Goal: Information Seeking & Learning: Learn about a topic

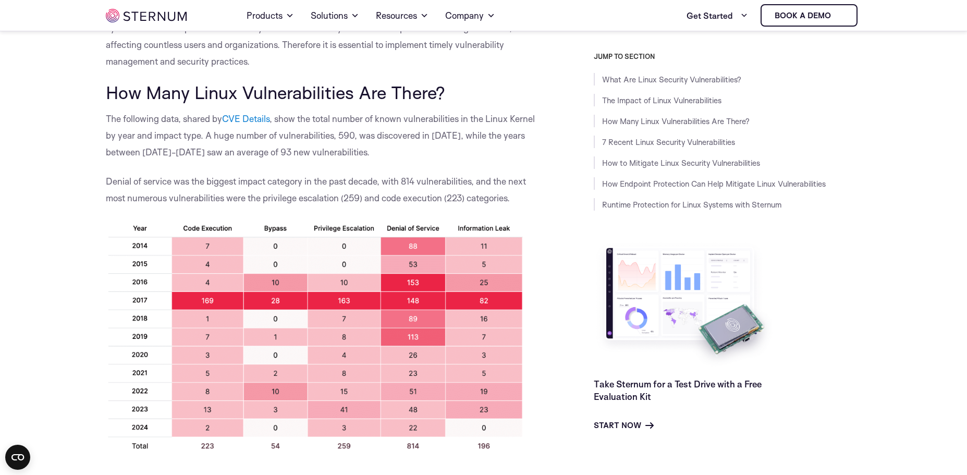
scroll to position [599, 0]
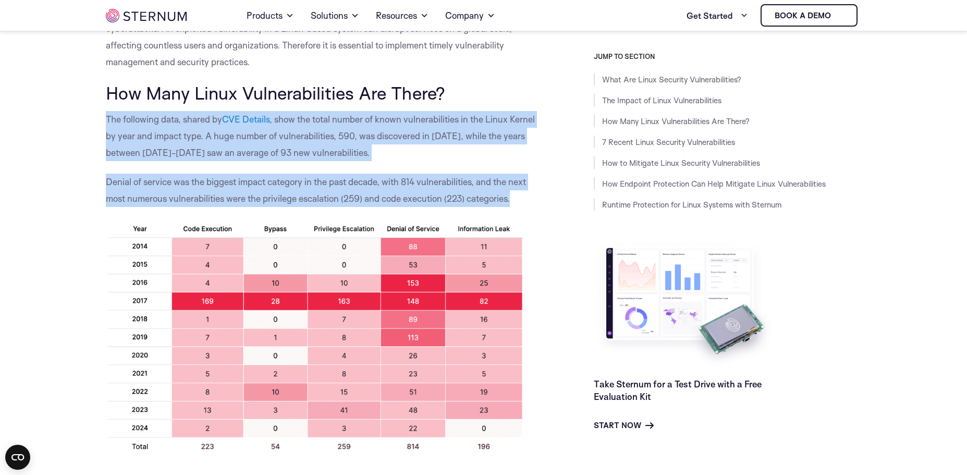
drag, startPoint x: 102, startPoint y: 119, endPoint x: 525, endPoint y: 203, distance: 431.0
copy div "The following data, shared by CVE Details , show the total number of known vuln…"
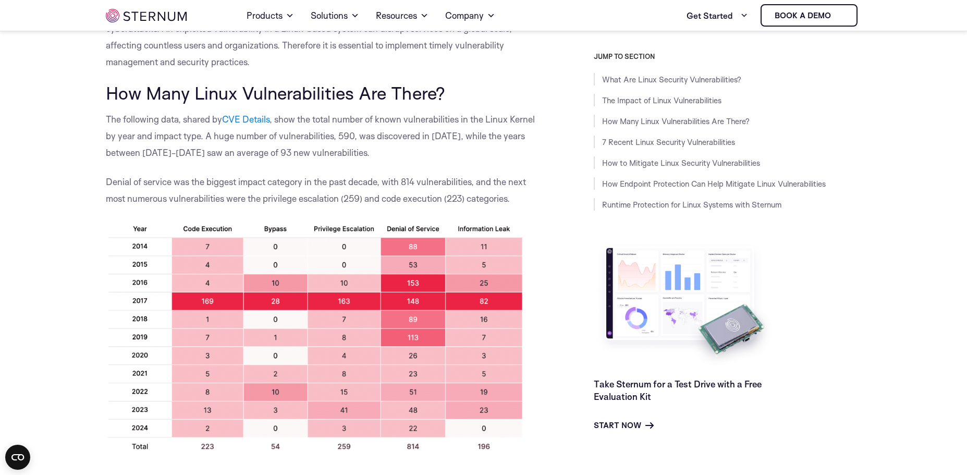
click at [557, 252] on div "JUMP TO SECTION What Are Linux Security Vulnerabilities? The Impact of Linux Vu…" at bounding box center [703, 241] width 315 height 379
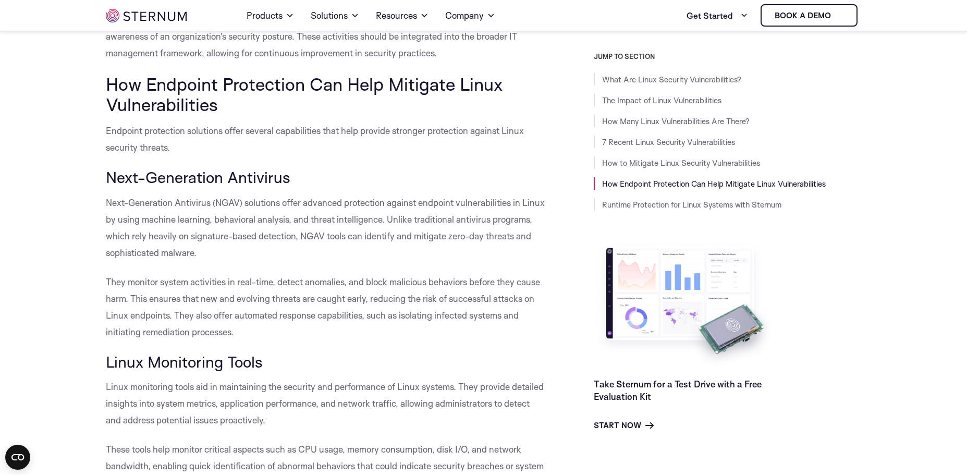
scroll to position [3257, 0]
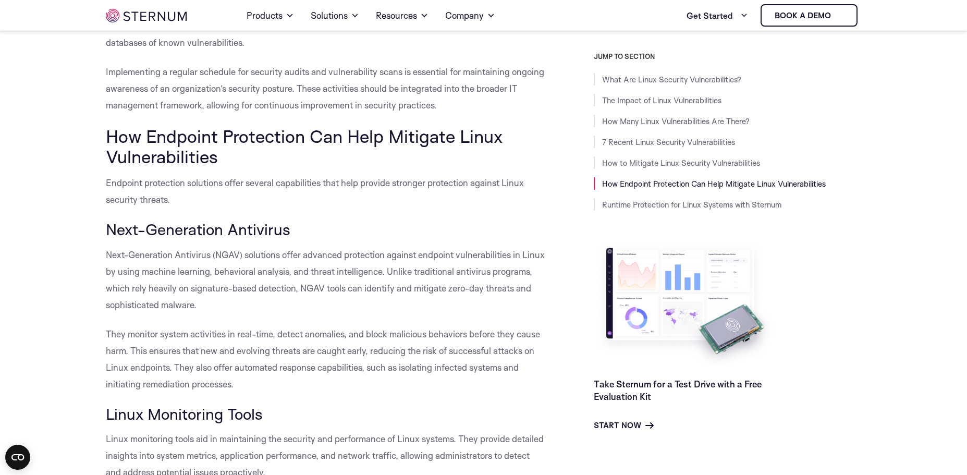
drag, startPoint x: 222, startPoint y: 177, endPoint x: 104, endPoint y: 157, distance: 119.4
copy span "How Endpoint Protection Can Help Mitigate Linux Vulnerabilities"
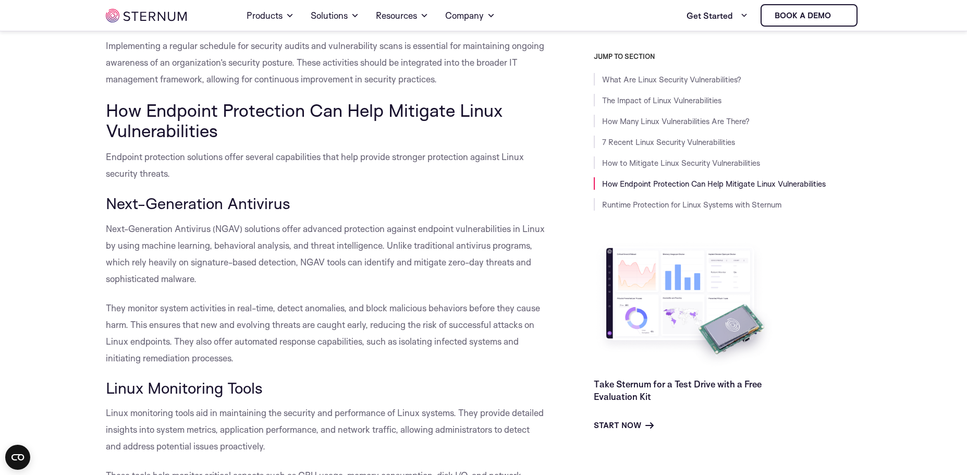
scroll to position [3309, 0]
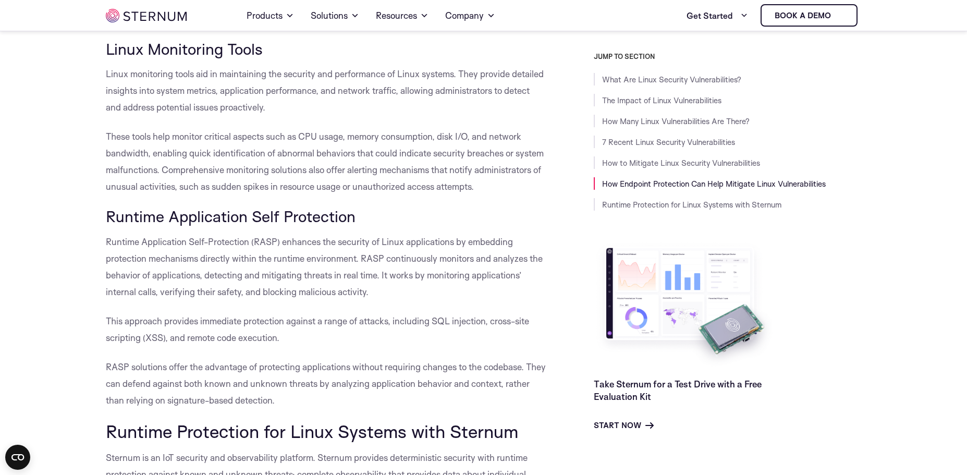
click at [552, 309] on div "JUMP TO SECTION What Are Linux Security Vulnerabilities? The Impact of Linux Vu…" at bounding box center [703, 241] width 315 height 379
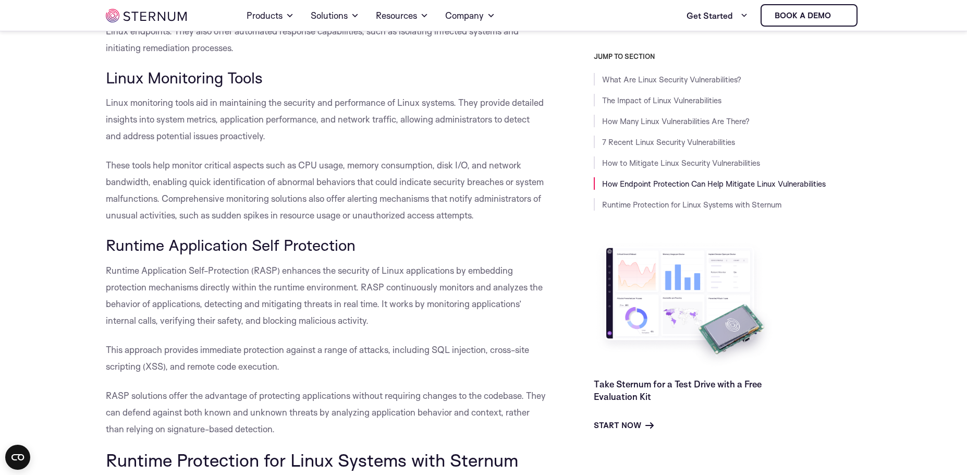
scroll to position [3517, 0]
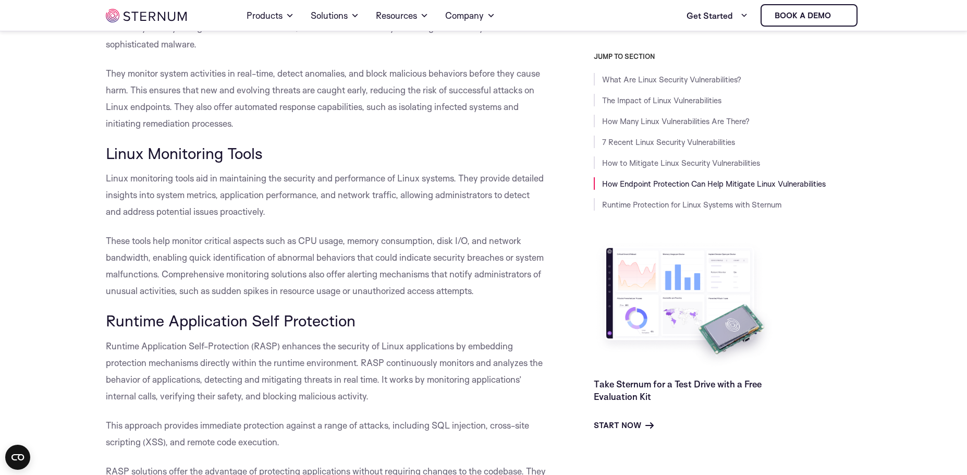
click at [558, 383] on div "JUMP TO SECTION What Are Linux Security Vulnerabilities? The Impact of Linux Vu…" at bounding box center [703, 241] width 315 height 379
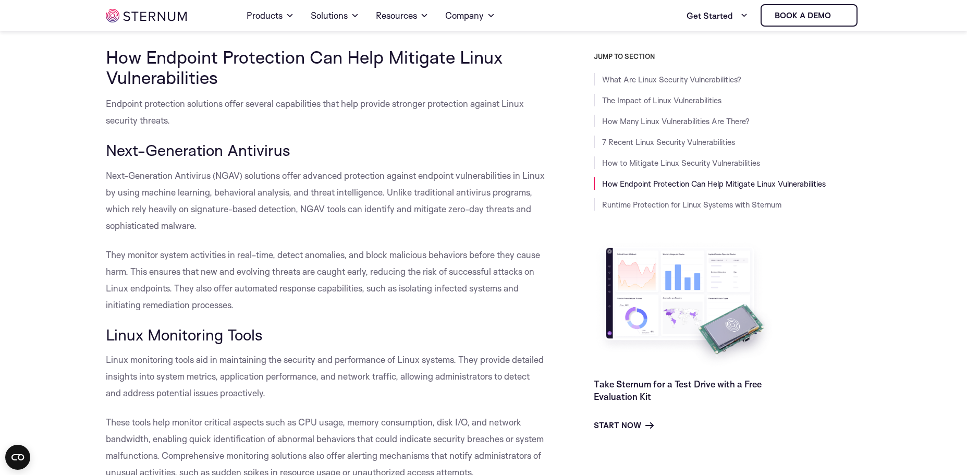
scroll to position [3361, 0]
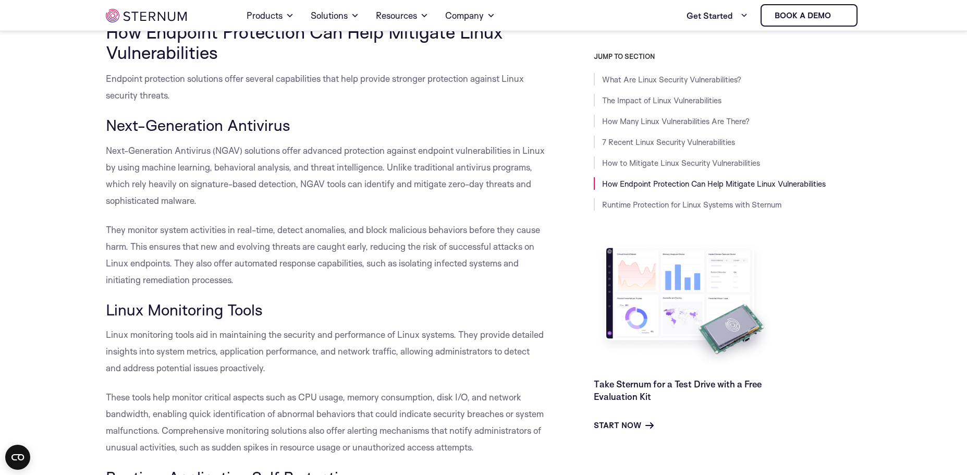
drag, startPoint x: 202, startPoint y: 274, endPoint x: 103, endPoint y: 143, distance: 163.3
copy div "Lore-Ipsumdolor Sitametco Adip-Elitseddoe Temporinc (UTLA) etdolorem aliqu enim…"
click at [555, 105] on div "JUMP TO SECTION What Are Linux Security Vulnerabilities? The Impact of Linux Vu…" at bounding box center [703, 241] width 315 height 379
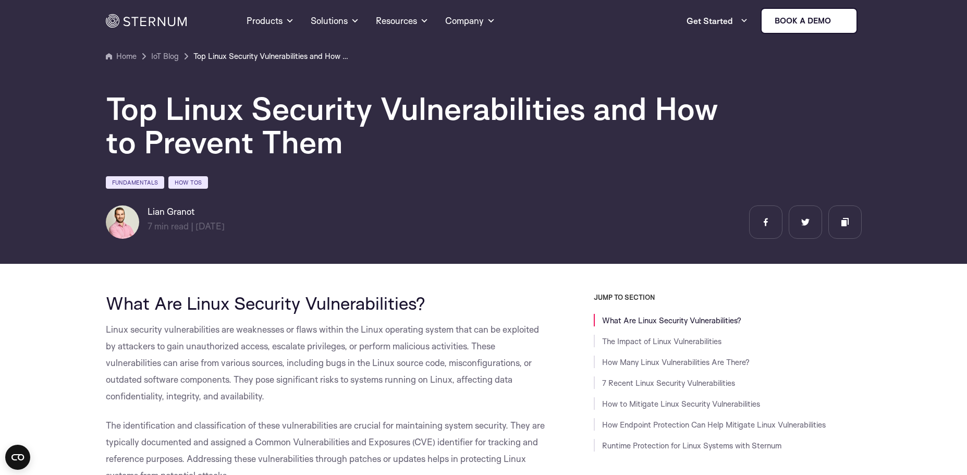
scroll to position [0, 0]
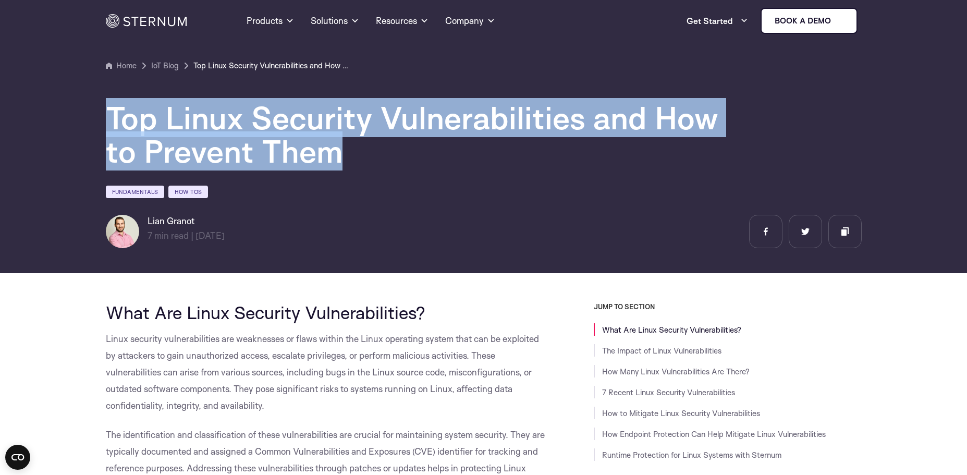
drag, startPoint x: 304, startPoint y: 157, endPoint x: 106, endPoint y: 117, distance: 202.1
click at [106, 117] on h1 "Top Linux Security Vulnerabilities and How to Prevent Them" at bounding box center [418, 134] width 625 height 67
copy h1 "Top Linux Security Vulnerabilities and How to Prevent Them"
click at [898, 115] on section "Home IoT Blog" at bounding box center [483, 133] width 967 height 280
